Goal: Book appointment/travel/reservation

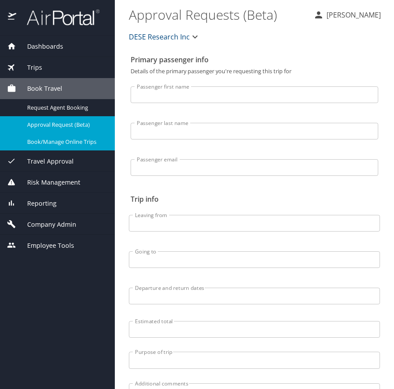
click at [60, 137] on div "Book/Manage Online Trips" at bounding box center [57, 142] width 101 height 10
